Goal: Find contact information: Find contact information

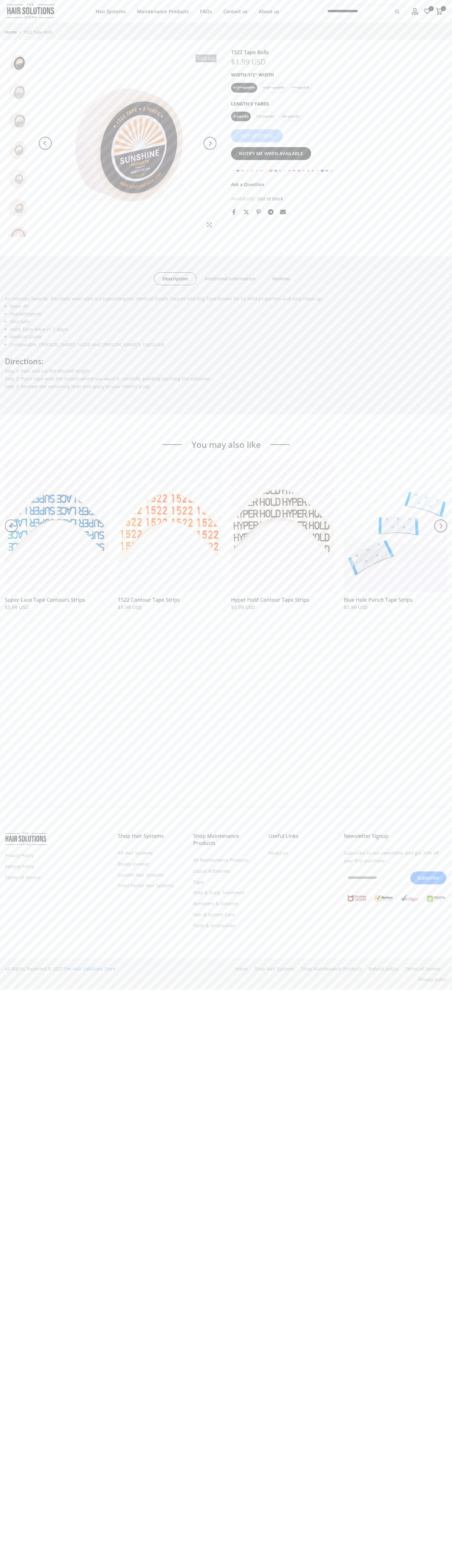
click at [235, 12] on link "Contact us" at bounding box center [235, 11] width 35 height 8
